Goal: Task Accomplishment & Management: Complete application form

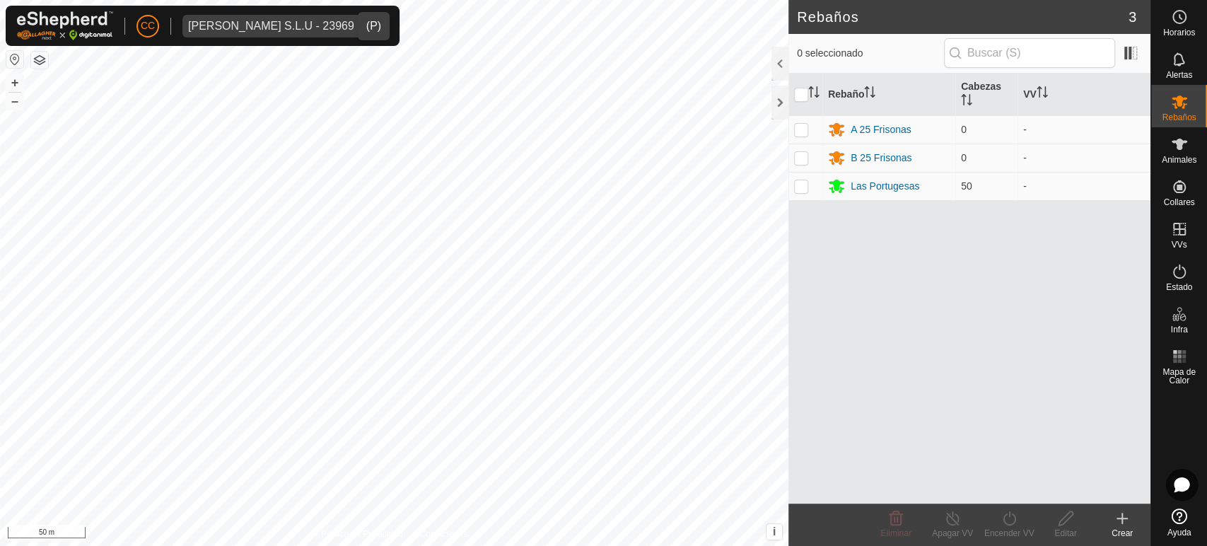
click at [272, 18] on span "[PERSON_NAME] S.L.U - 23969" at bounding box center [270, 26] width 177 height 23
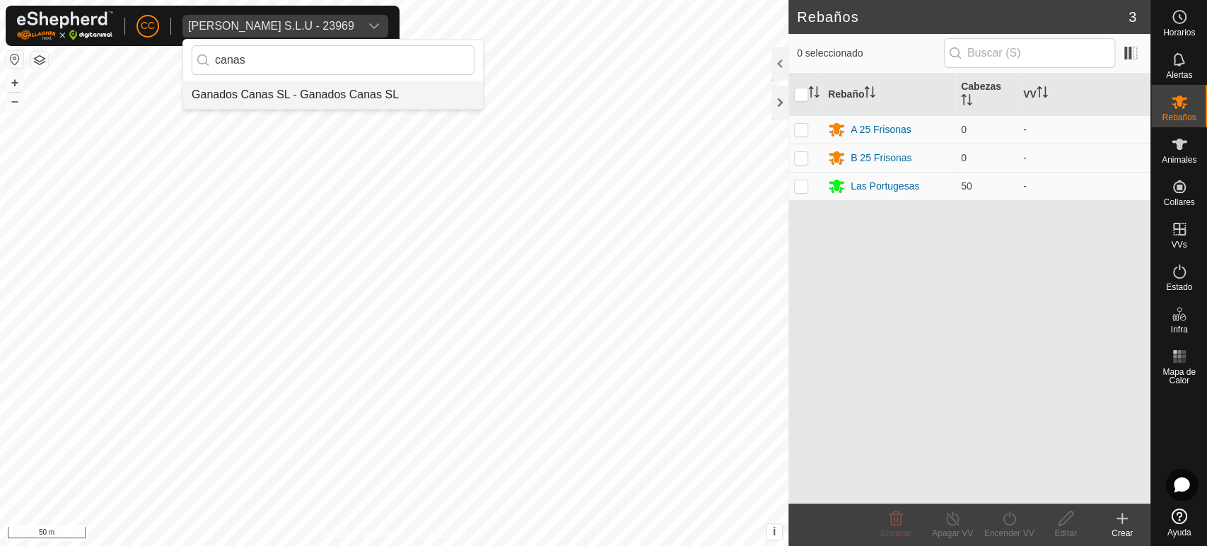
type input "canas"
click at [258, 93] on li "Ganados Canas SL - Ganados Canas SL" at bounding box center [333, 95] width 300 height 28
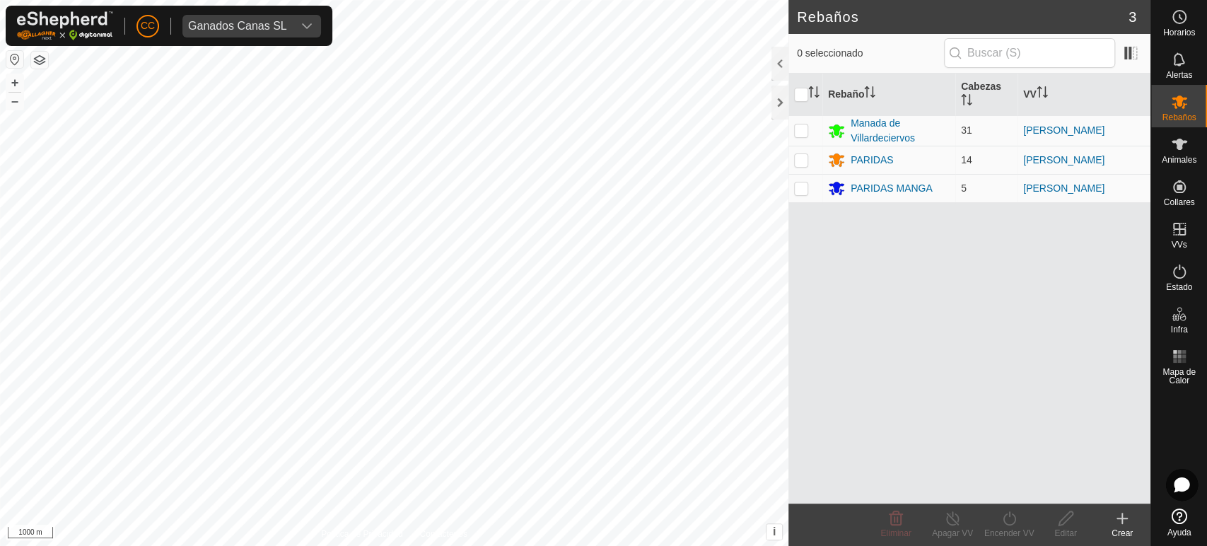
click at [277, 13] on div "CC Ganados Canas SL" at bounding box center [169, 26] width 327 height 40
click at [271, 21] on div "Ganados Canas SL" at bounding box center [237, 26] width 99 height 11
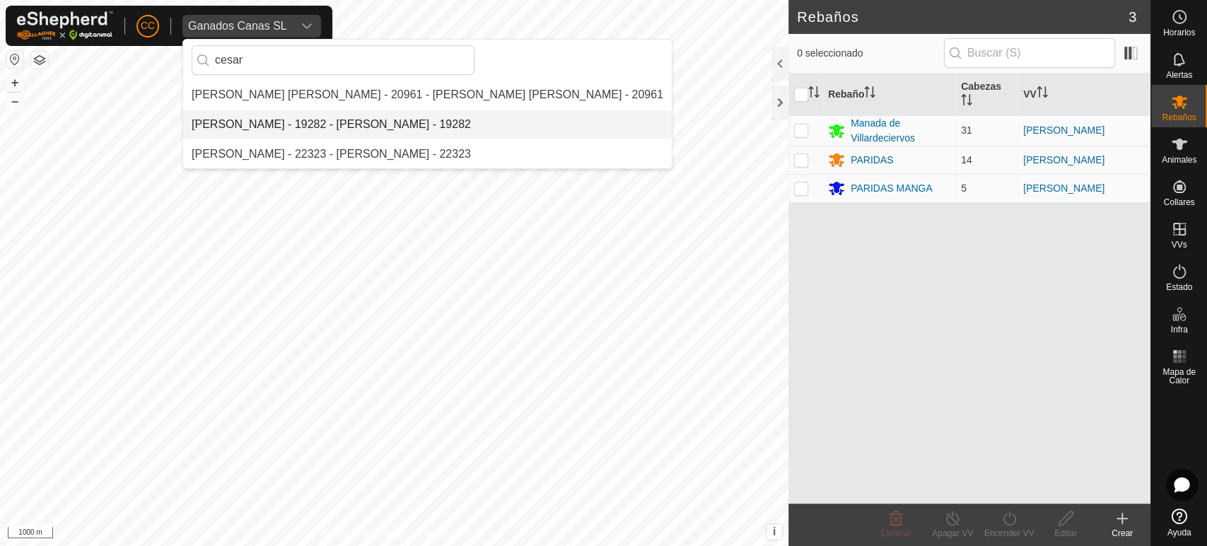
type input "cesar"
click at [298, 136] on li "[PERSON_NAME] - 19282 - [PERSON_NAME] - 19282" at bounding box center [427, 124] width 489 height 28
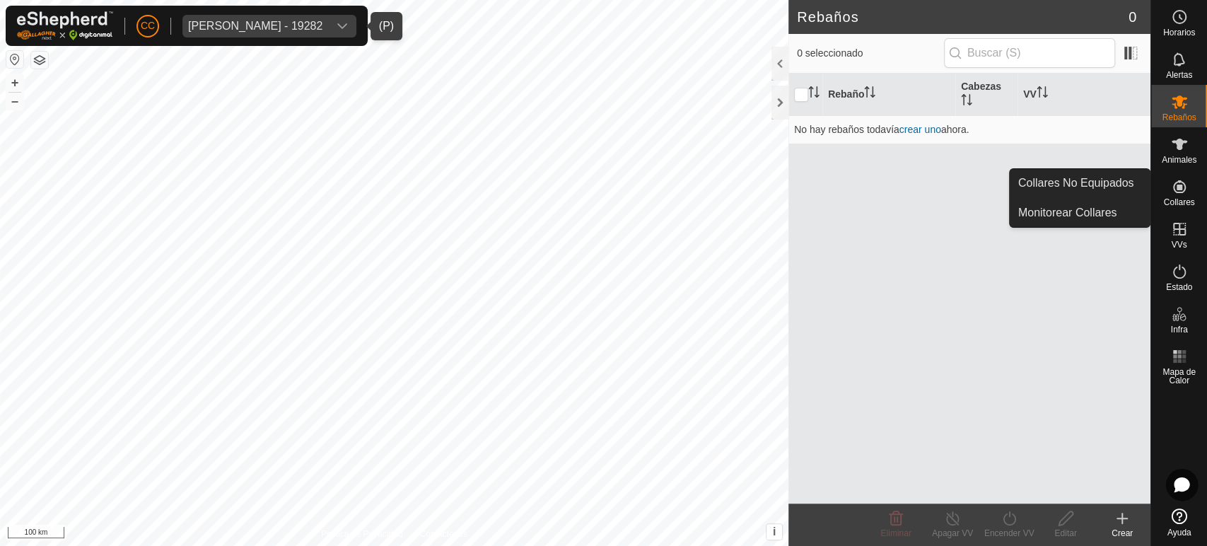
click at [1114, 186] on link "Collares No Equipados" at bounding box center [1080, 183] width 140 height 28
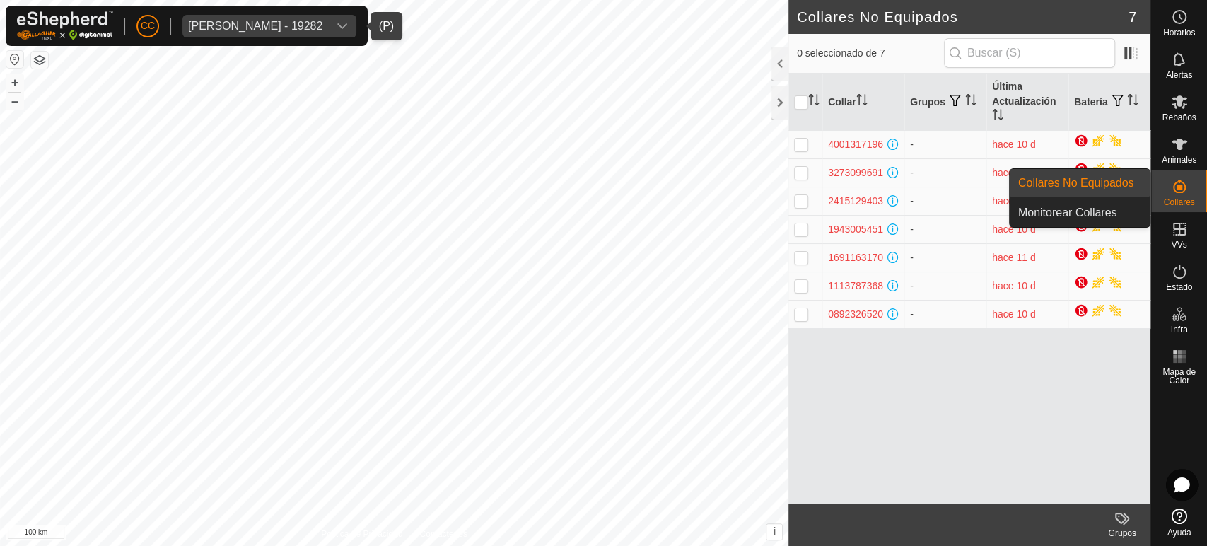
click at [1179, 157] on span "Animales" at bounding box center [1179, 160] width 35 height 8
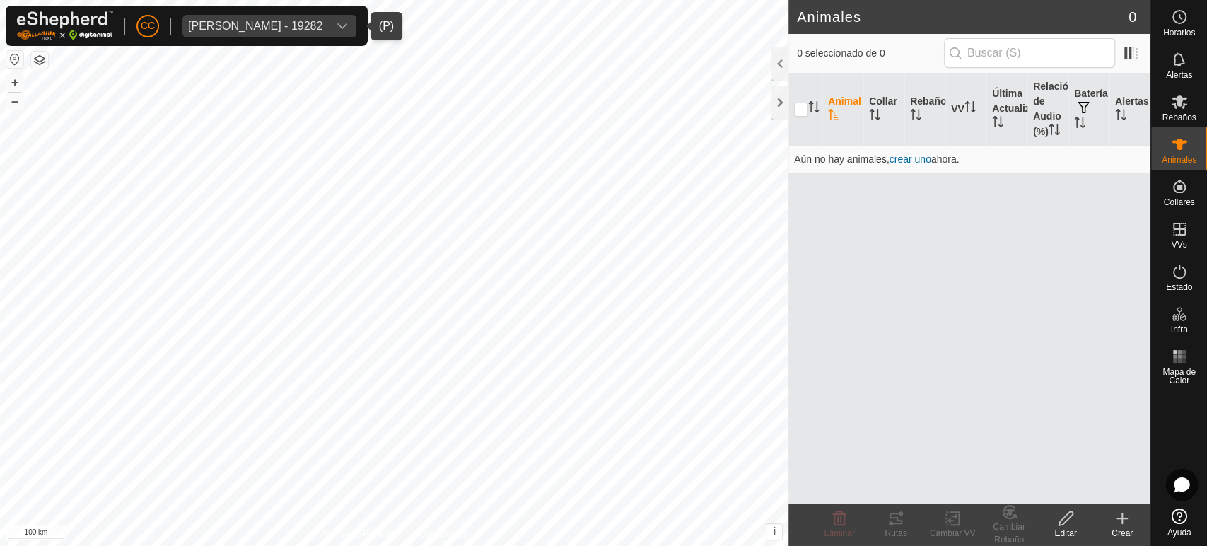
click at [1120, 527] on div "Crear" at bounding box center [1122, 533] width 57 height 13
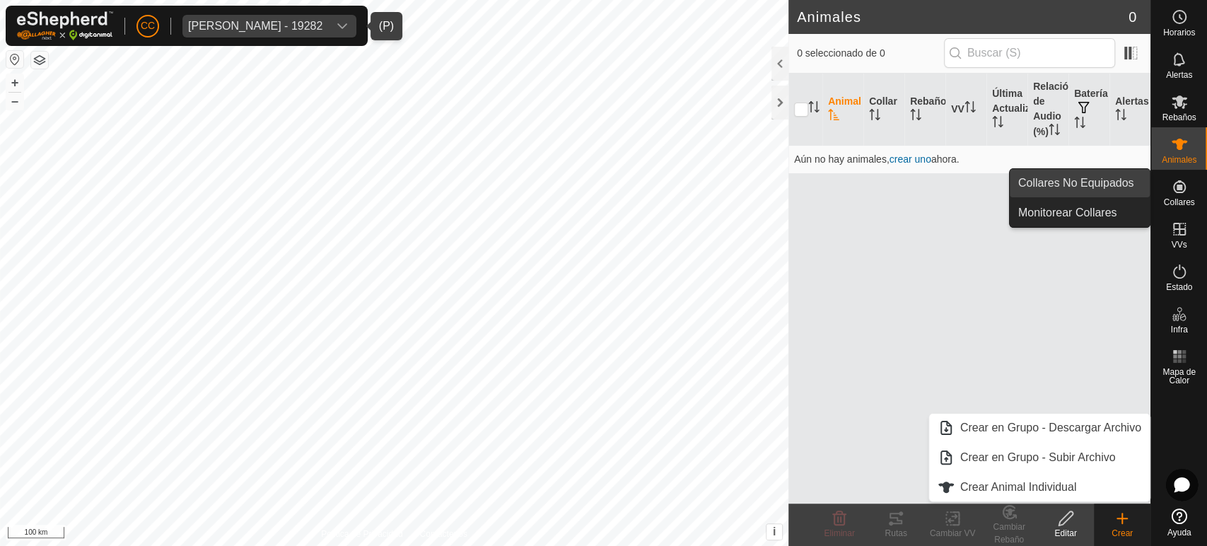
click at [1118, 182] on link "Collares No Equipados" at bounding box center [1080, 183] width 140 height 28
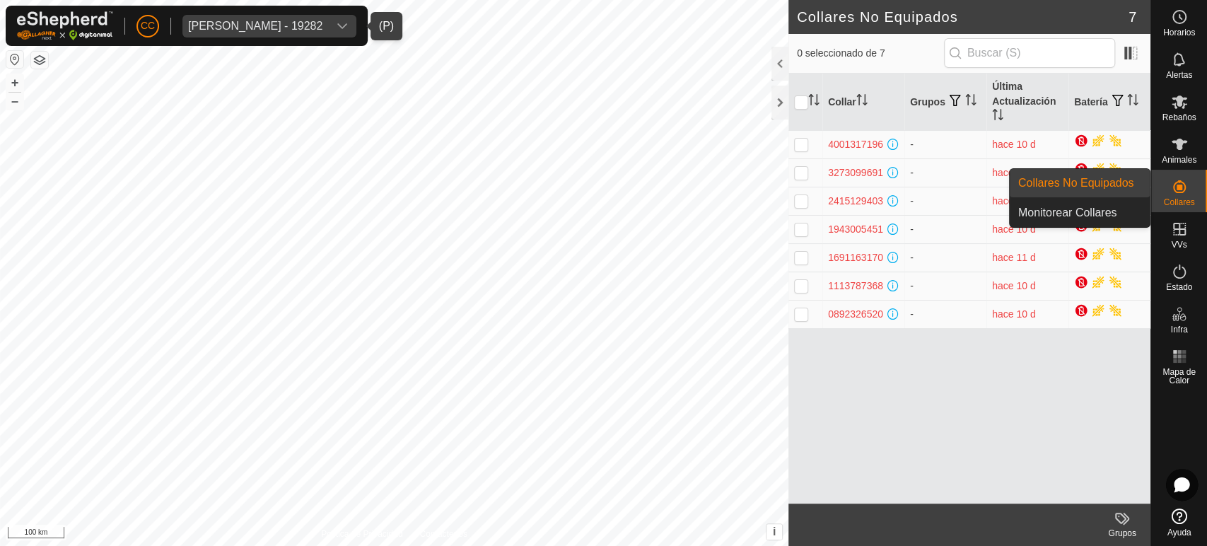
click at [1015, 385] on div "Collar Grupos Última Actualización Batería 4001317196 - hace 10 d 3273099691 - …" at bounding box center [969, 289] width 362 height 430
click at [1171, 156] on span "Animales" at bounding box center [1179, 160] width 35 height 8
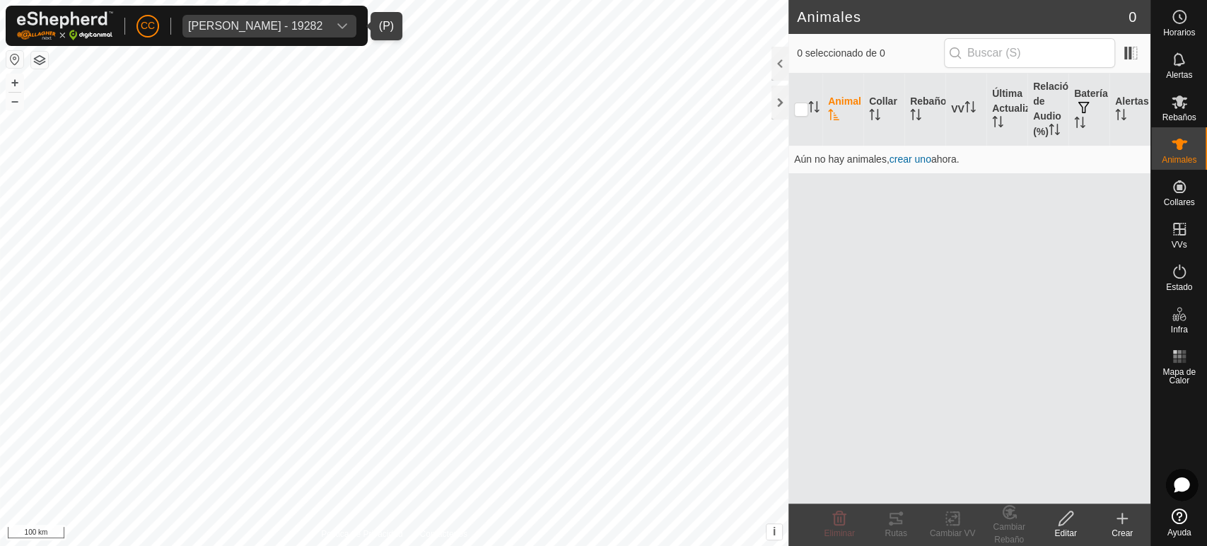
click at [1112, 528] on div "Crear" at bounding box center [1122, 533] width 57 height 13
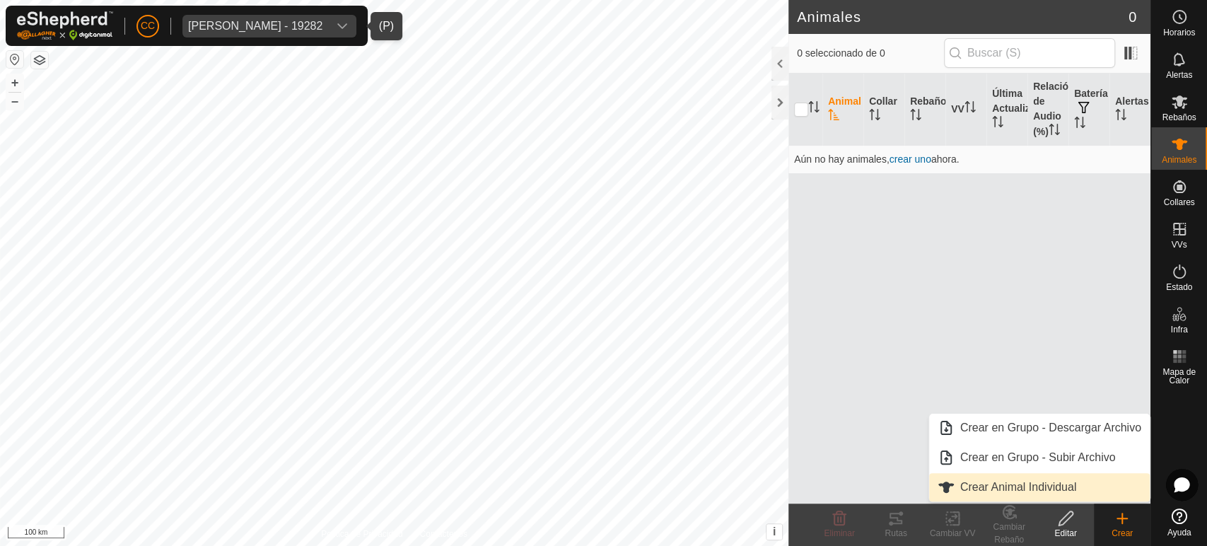
click at [1027, 481] on link "Crear Animal Individual" at bounding box center [1039, 487] width 221 height 28
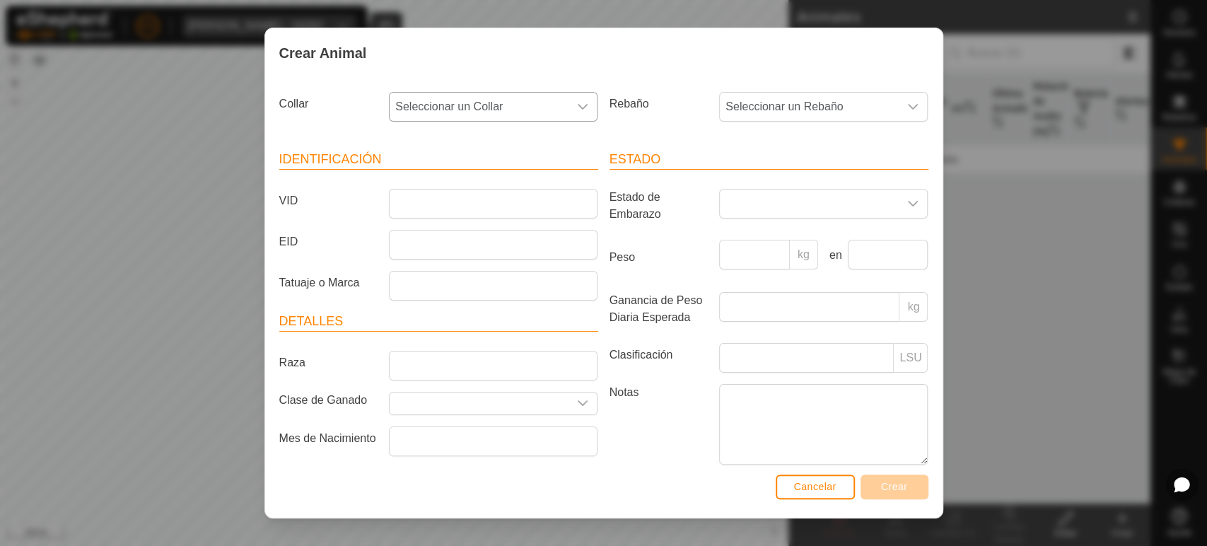
click at [487, 112] on span "Seleccionar un Collar" at bounding box center [479, 107] width 179 height 28
click at [473, 199] on li "4001317196" at bounding box center [492, 209] width 204 height 28
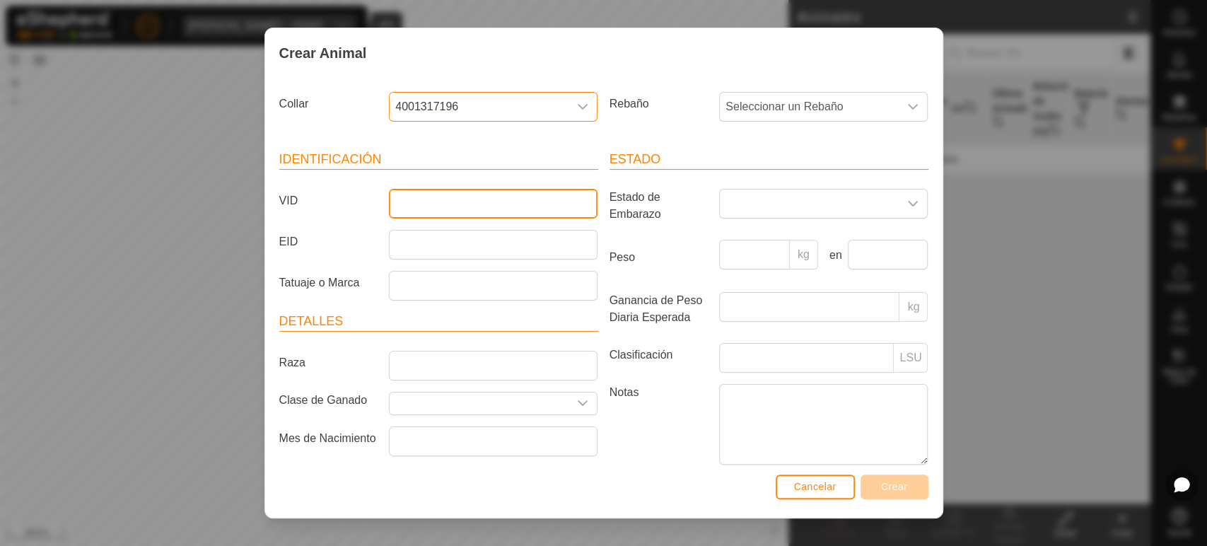
click at [472, 196] on input "VID" at bounding box center [493, 204] width 209 height 30
type input "Prueba"
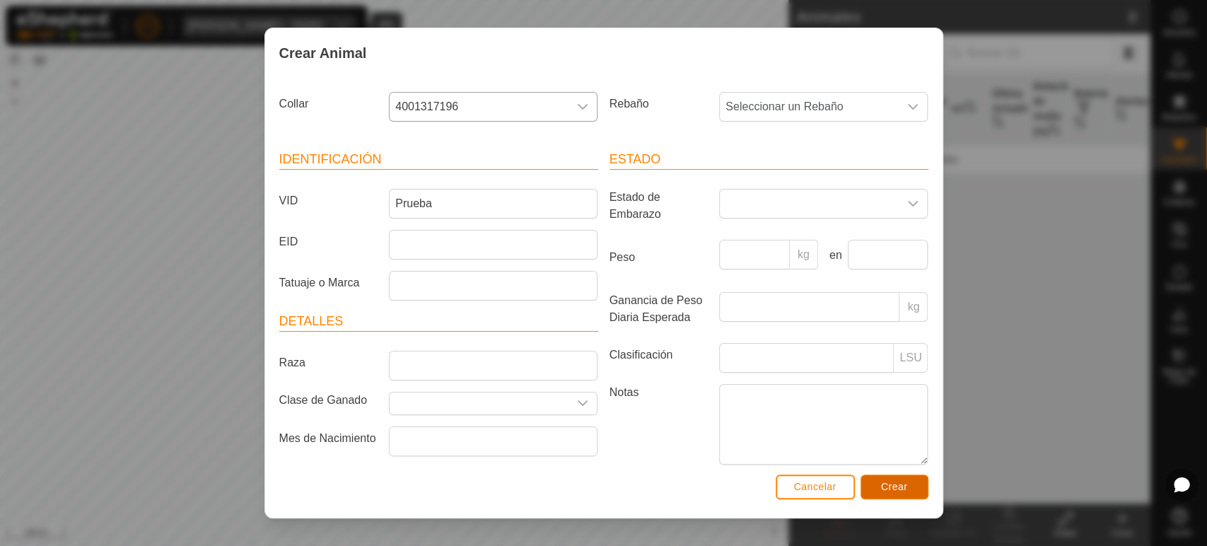
click at [876, 494] on button "Crear" at bounding box center [894, 486] width 68 height 25
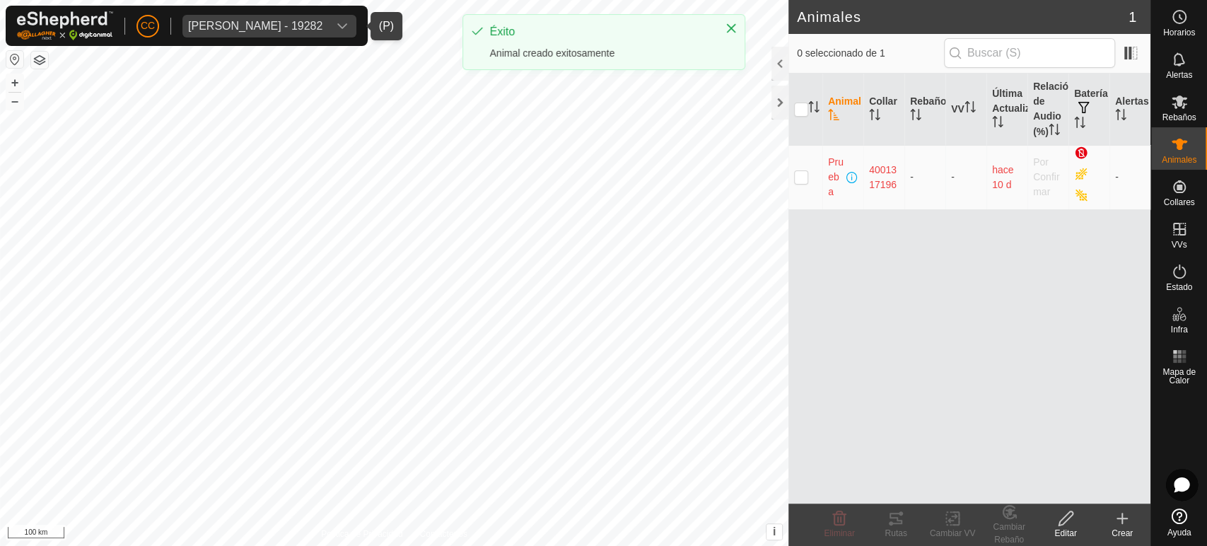
click at [917, 443] on div "Animal Collar Rebaño VV Última Actualización Relación de Audio (%) Batería Aler…" at bounding box center [969, 289] width 362 height 430
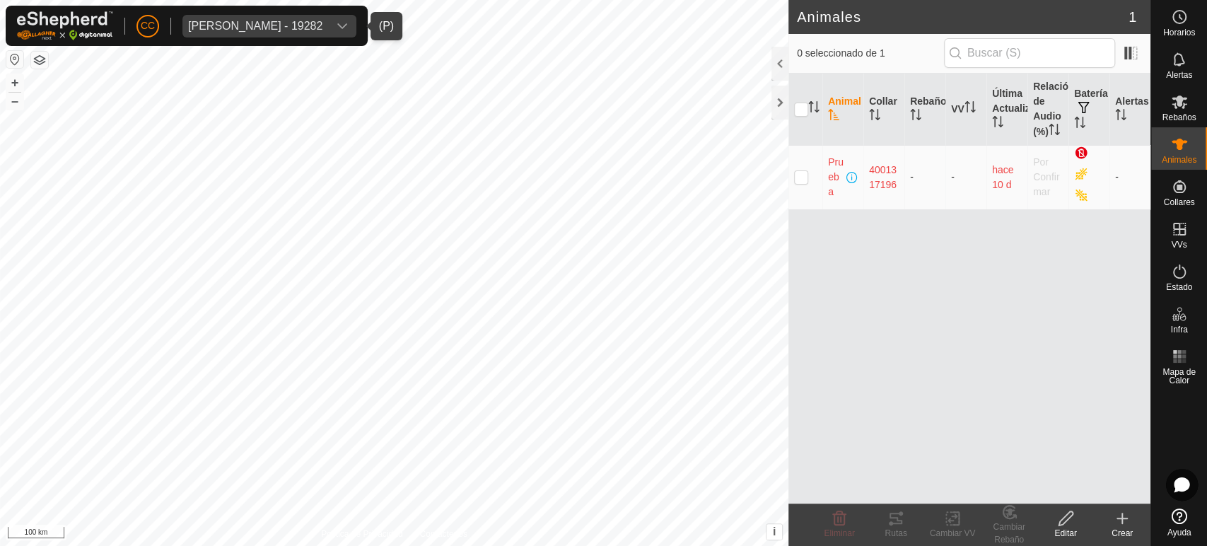
click at [805, 180] on p-checkbox at bounding box center [801, 176] width 14 height 11
checkbox input "true"
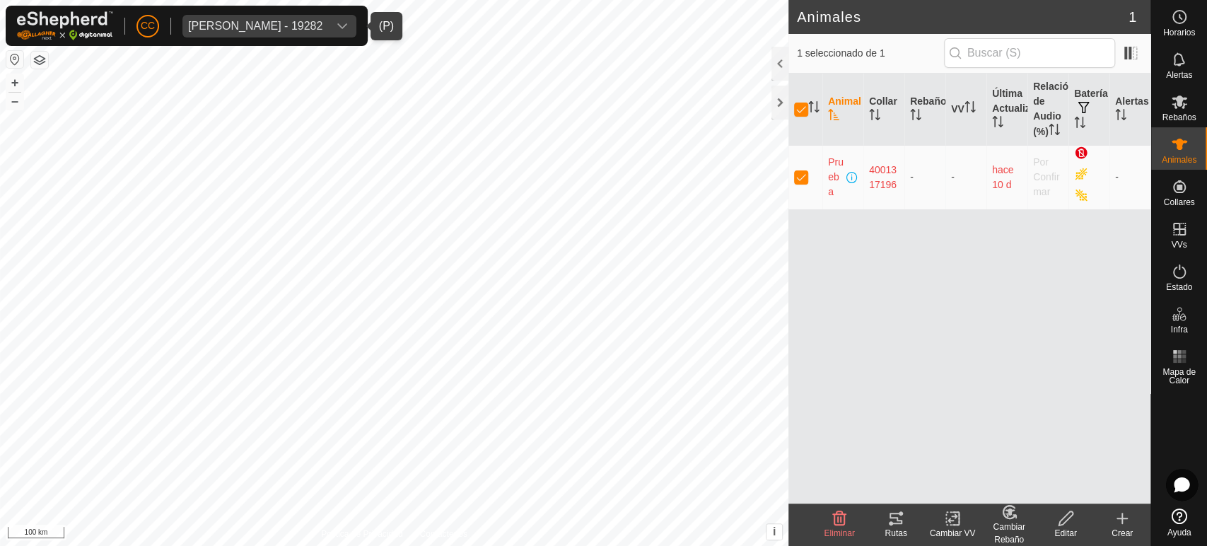
click at [879, 531] on div "Rutas" at bounding box center [895, 533] width 57 height 13
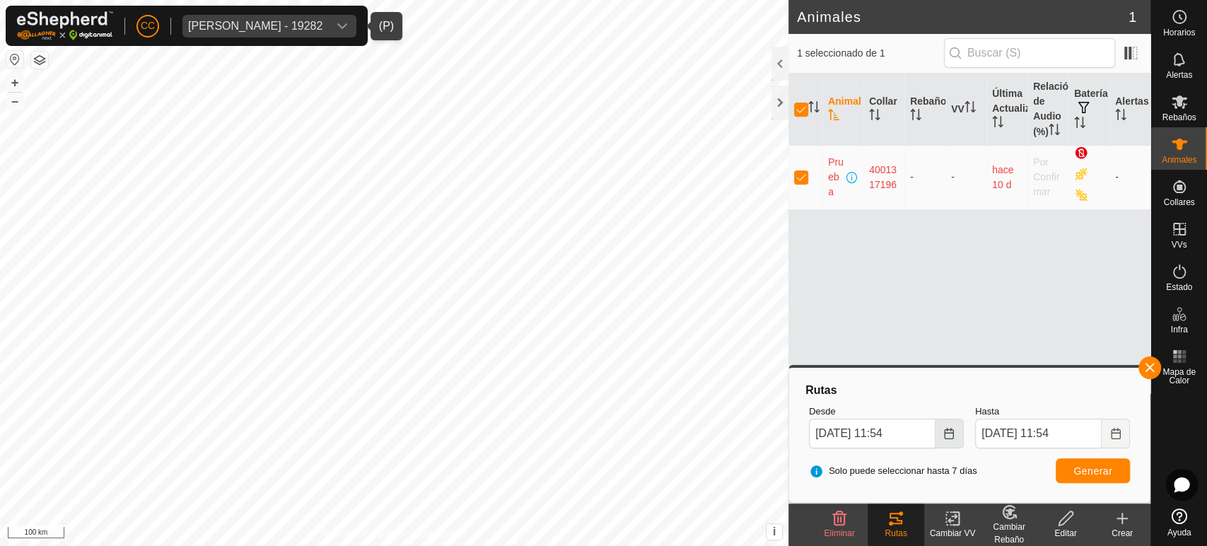
click at [945, 431] on icon "Choose Date" at bounding box center [949, 433] width 9 height 11
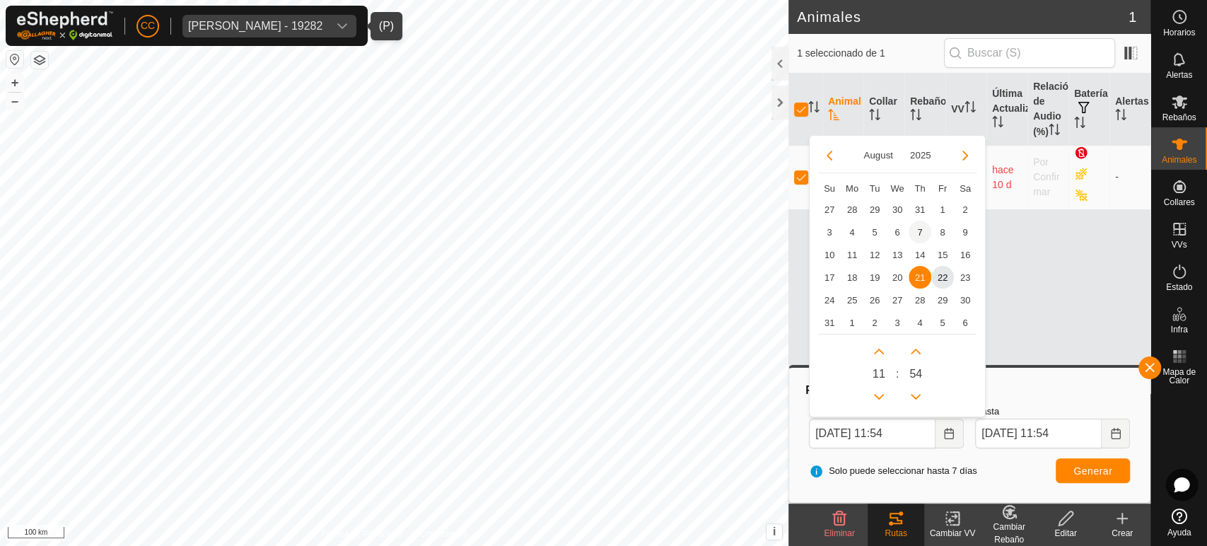
click at [916, 228] on span "7" at bounding box center [919, 232] width 23 height 23
type input "[DATE] 11:54"
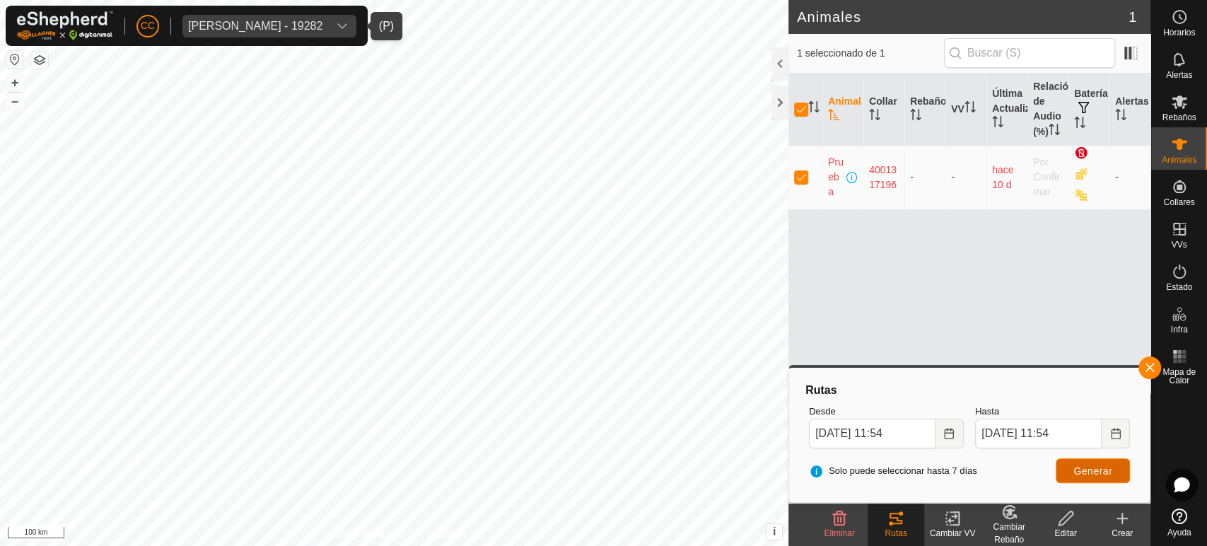
click at [1099, 474] on span "Generar" at bounding box center [1092, 470] width 39 height 11
